Goal: Task Accomplishment & Management: Manage account settings

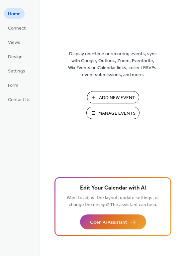
click at [109, 97] on span "Add New Event" at bounding box center [117, 97] width 36 height 7
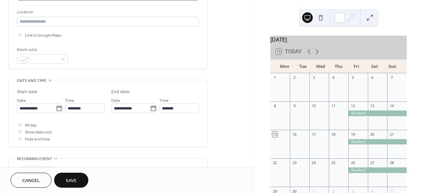
scroll to position [151, 0]
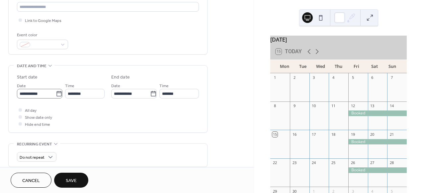
type input "******"
click at [58, 93] on icon at bounding box center [59, 93] width 7 height 7
click at [56, 93] on input "**********" at bounding box center [36, 94] width 39 height 10
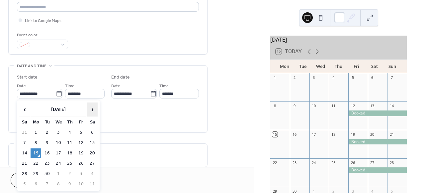
click at [92, 111] on span "›" at bounding box center [92, 109] width 10 height 13
click at [94, 108] on span "›" at bounding box center [92, 109] width 10 height 13
click at [81, 154] on td "19" at bounding box center [81, 153] width 11 height 10
type input "**********"
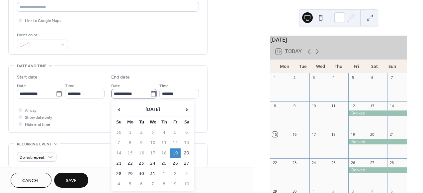
click at [152, 94] on icon at bounding box center [153, 93] width 7 height 7
click at [150, 94] on input "**********" at bounding box center [130, 94] width 39 height 10
click at [187, 154] on td "20" at bounding box center [186, 153] width 11 height 10
type input "**********"
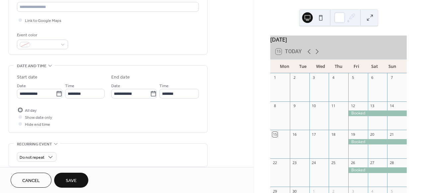
click at [20, 110] on div at bounding box center [20, 109] width 3 height 3
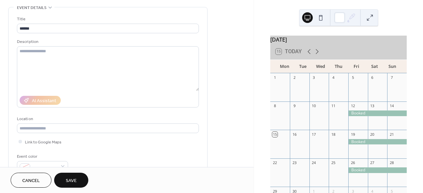
scroll to position [0, 0]
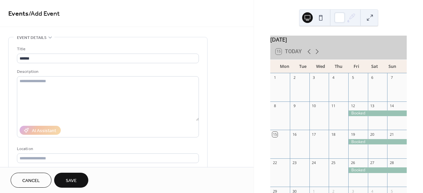
click at [80, 183] on button "Save" at bounding box center [71, 179] width 34 height 15
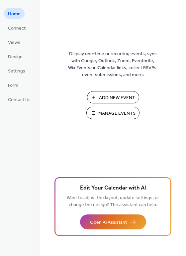
click at [117, 99] on span "Add New Event" at bounding box center [117, 97] width 36 height 7
click at [98, 112] on button "Manage Events" at bounding box center [112, 113] width 53 height 12
click at [116, 97] on span "Add New Event" at bounding box center [117, 97] width 36 height 7
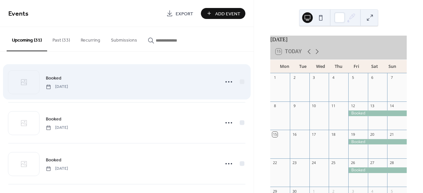
click at [118, 82] on div "Booked [DATE]" at bounding box center [131, 81] width 170 height 15
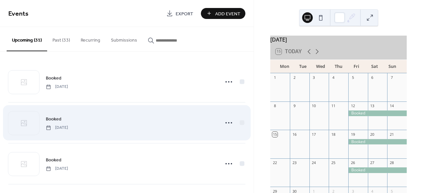
click at [131, 127] on div "Booked Friday, September 26, 2025" at bounding box center [131, 122] width 170 height 15
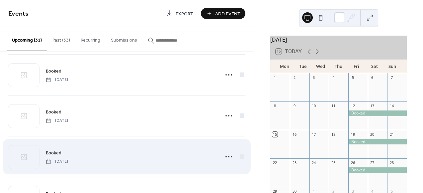
click at [134, 163] on div "Booked Friday, October 24, 2025" at bounding box center [131, 156] width 170 height 15
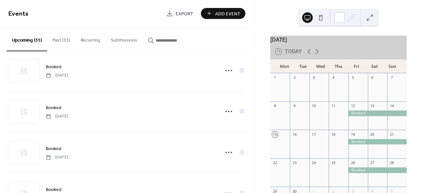
click at [134, 163] on div "Booked Friday, November 14, 2025" at bounding box center [126, 152] width 237 height 41
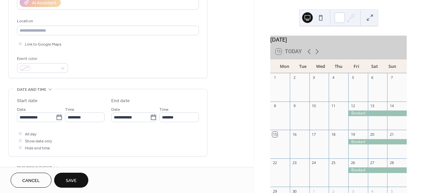
scroll to position [129, 0]
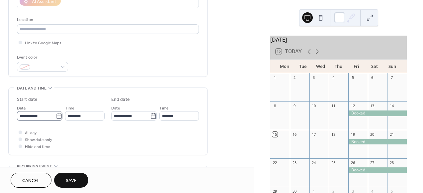
type input "******"
click at [59, 116] on icon at bounding box center [59, 116] width 7 height 7
click at [56, 116] on input "**********" at bounding box center [36, 116] width 39 height 10
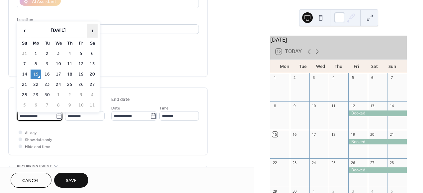
click at [91, 33] on span "›" at bounding box center [92, 30] width 10 height 13
click at [92, 33] on span "›" at bounding box center [92, 30] width 10 height 13
click at [80, 74] on td "19" at bounding box center [81, 74] width 11 height 10
type input "**********"
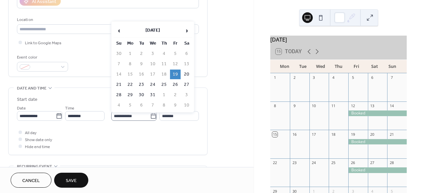
click at [151, 116] on icon at bounding box center [153, 116] width 7 height 7
click at [150, 116] on input "**********" at bounding box center [130, 116] width 39 height 10
click at [187, 75] on td "20" at bounding box center [186, 74] width 11 height 10
type input "**********"
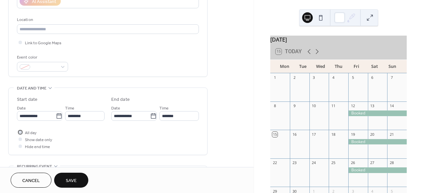
click at [20, 132] on div at bounding box center [20, 131] width 3 height 3
click at [75, 183] on span "Save" at bounding box center [71, 180] width 11 height 7
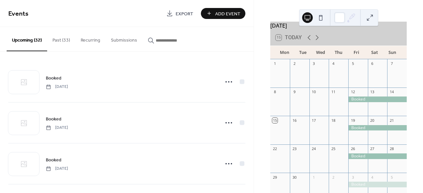
scroll to position [15, 0]
click at [317, 40] on icon at bounding box center [317, 37] width 8 height 8
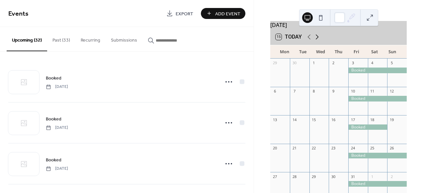
click at [318, 41] on icon at bounding box center [317, 37] width 8 height 8
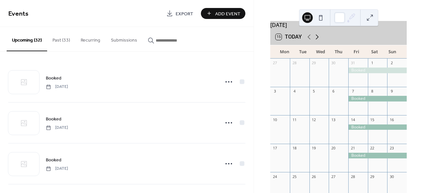
click at [318, 41] on icon at bounding box center [317, 37] width 8 height 8
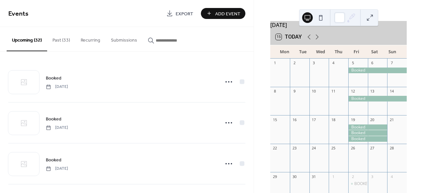
click at [371, 141] on div at bounding box center [367, 139] width 39 height 6
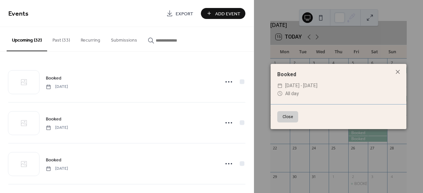
click at [279, 116] on button "Close" at bounding box center [287, 116] width 21 height 11
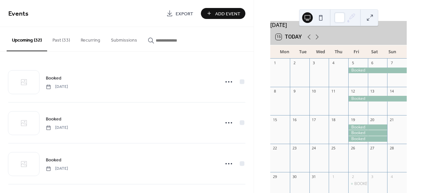
click at [373, 130] on div at bounding box center [367, 127] width 39 height 6
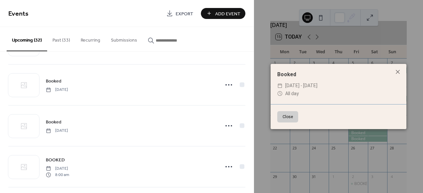
scroll to position [510, 0]
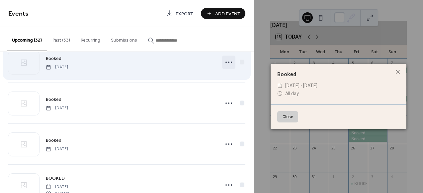
click at [231, 62] on circle at bounding box center [231, 61] width 1 height 1
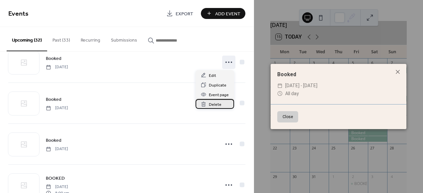
click at [217, 103] on span "Delete" at bounding box center [215, 104] width 13 height 7
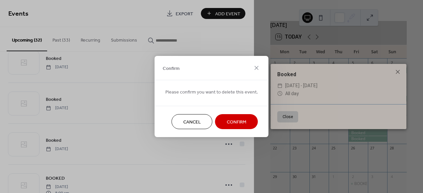
click at [236, 121] on span "Confirm" at bounding box center [237, 122] width 20 height 7
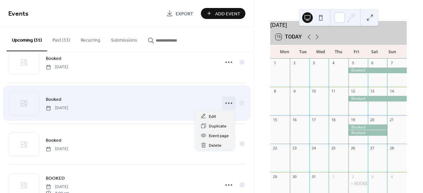
click at [228, 104] on icon at bounding box center [229, 103] width 11 height 11
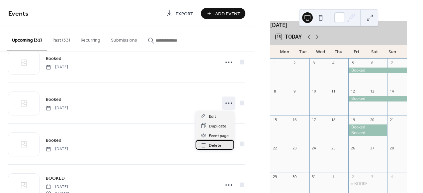
click at [224, 146] on div "Delete" at bounding box center [215, 145] width 39 height 10
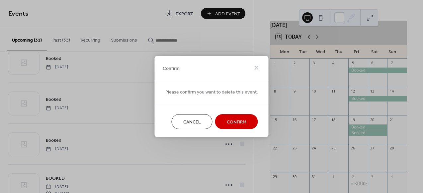
click at [234, 122] on span "Confirm" at bounding box center [237, 122] width 20 height 7
